Goal: Find specific page/section: Find specific page/section

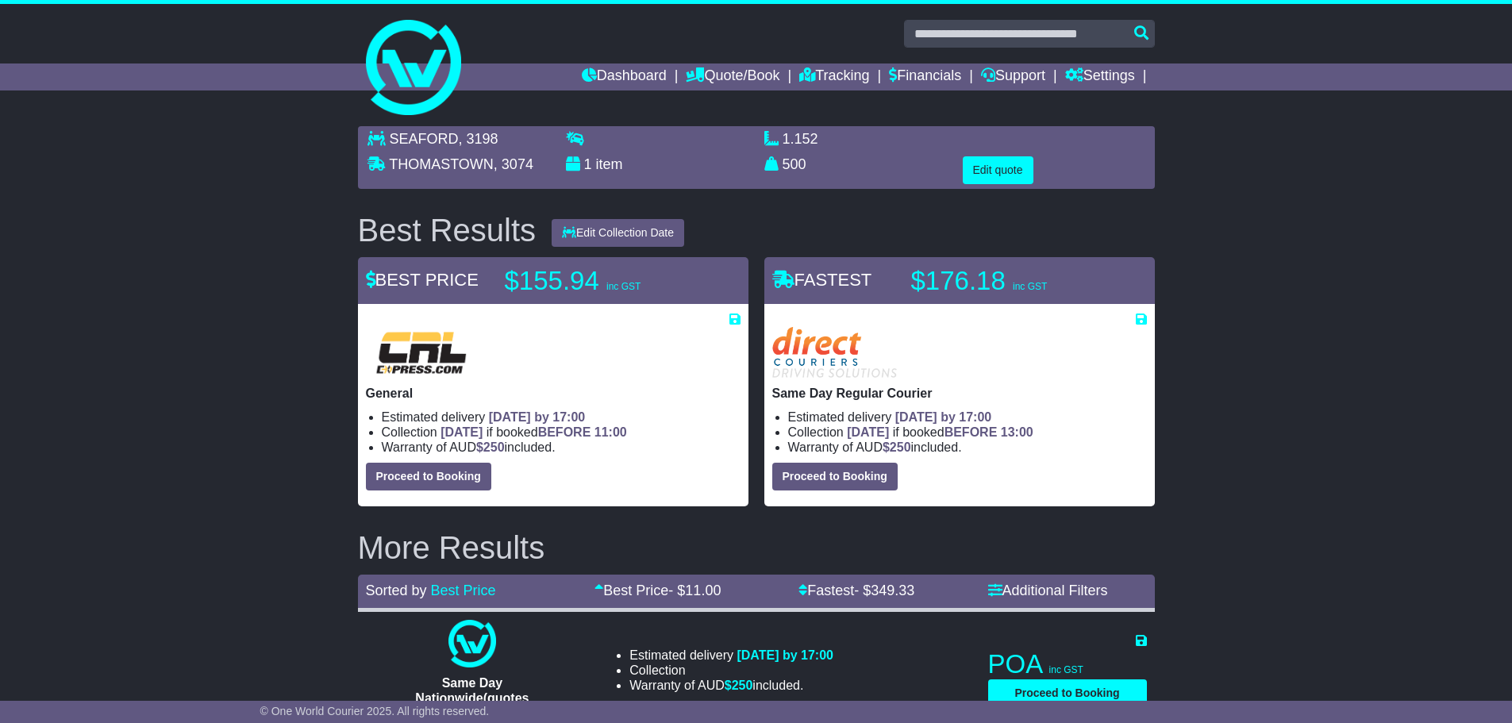
click at [702, 76] on link "Quote/Book" at bounding box center [733, 77] width 94 height 27
click at [916, 79] on link "Financials" at bounding box center [925, 77] width 72 height 27
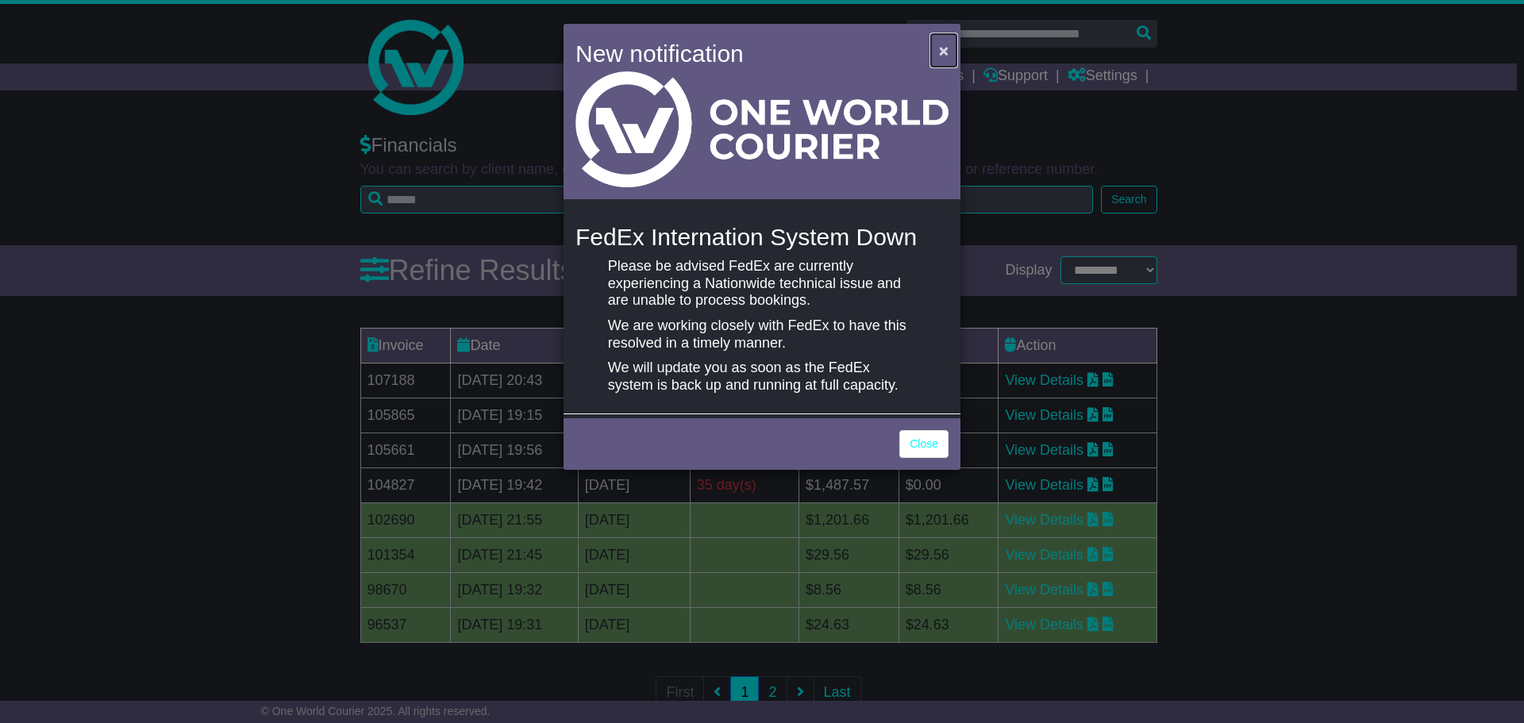
click at [948, 44] on span "×" at bounding box center [944, 50] width 10 height 18
